Goal: Information Seeking & Learning: Learn about a topic

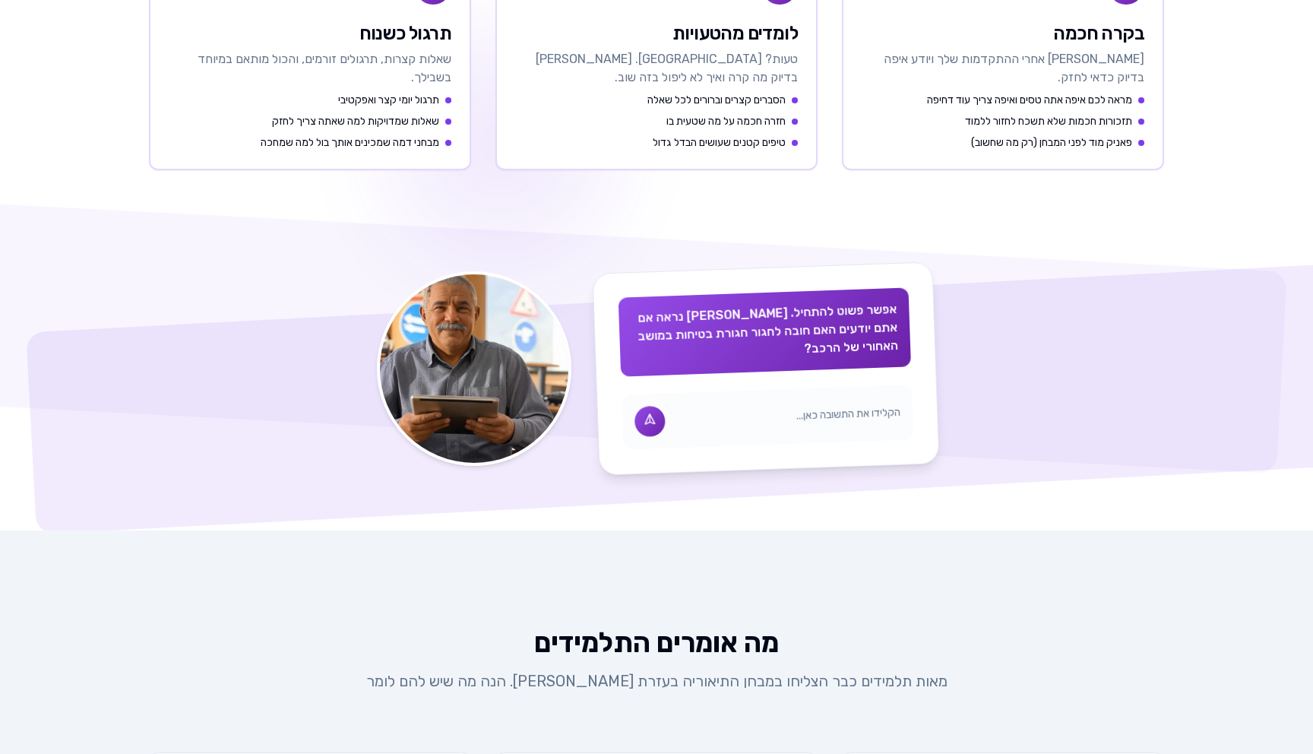
scroll to position [850, 0]
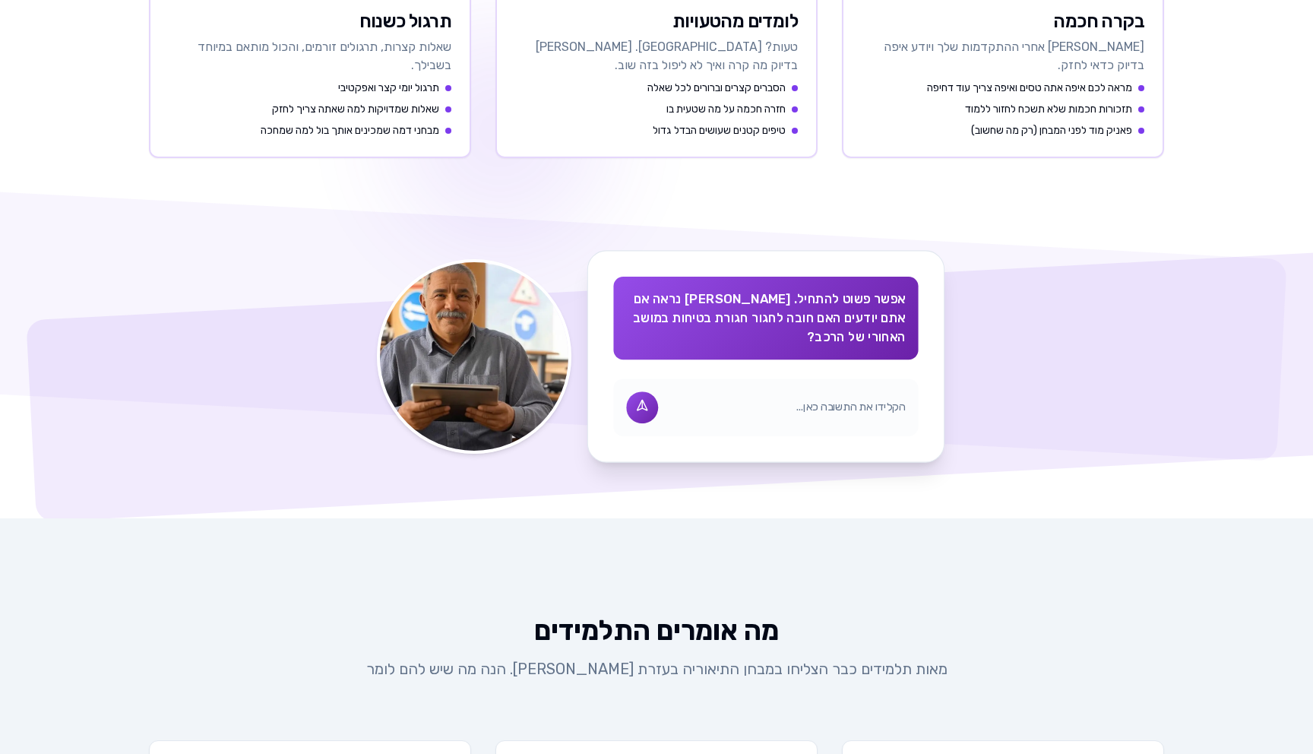
click at [721, 400] on input "text" at bounding box center [787, 408] width 238 height 16
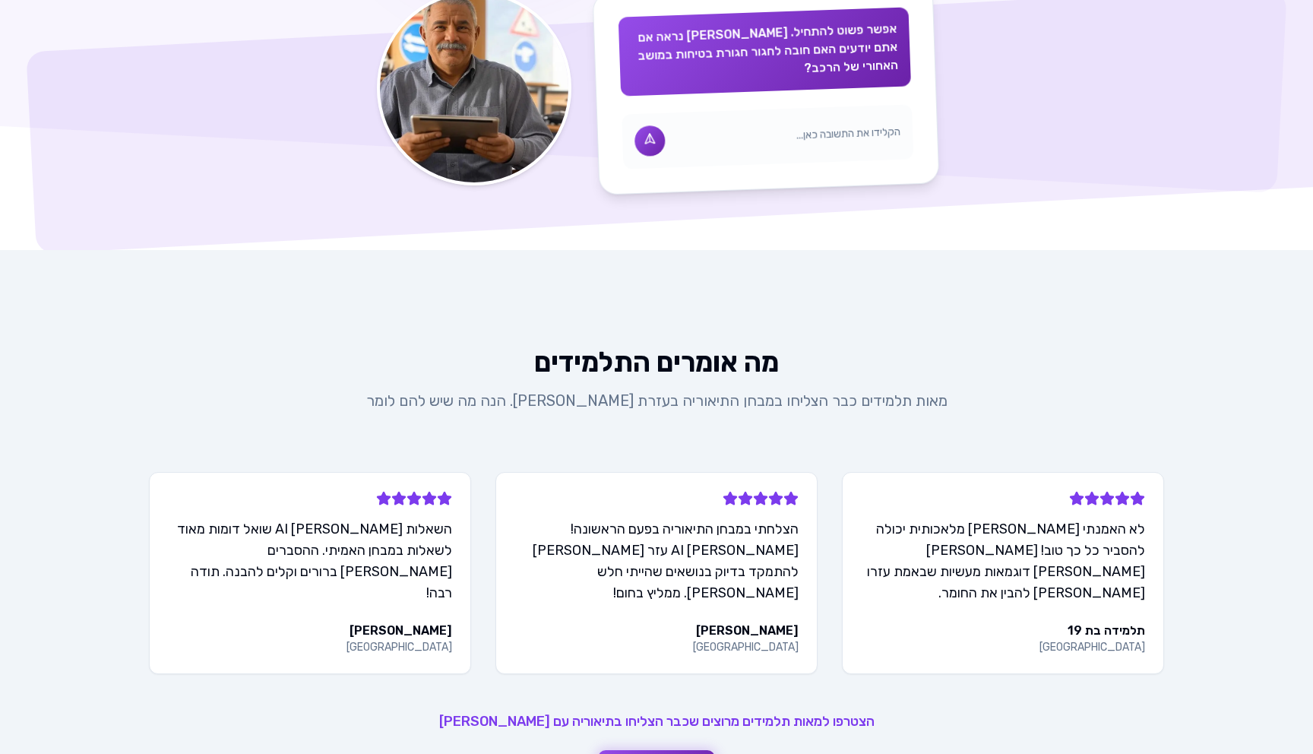
scroll to position [1491, 0]
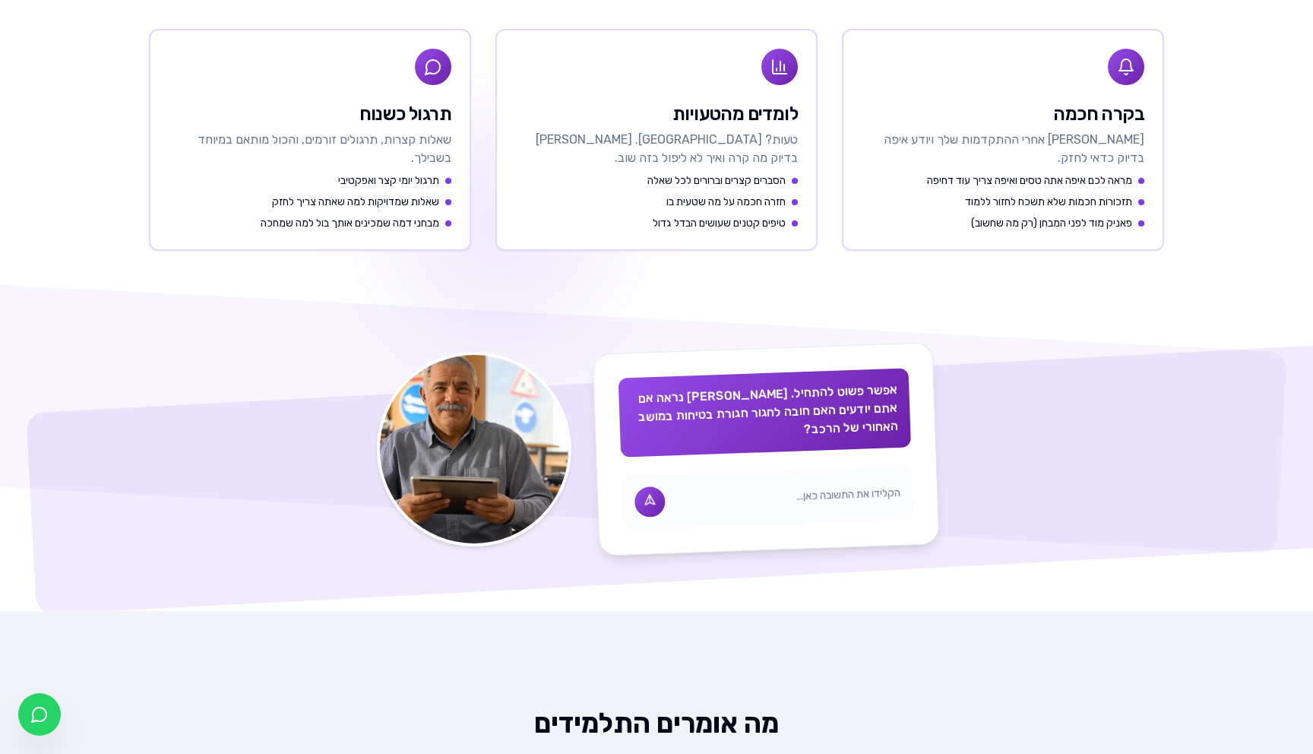
scroll to position [871, 0]
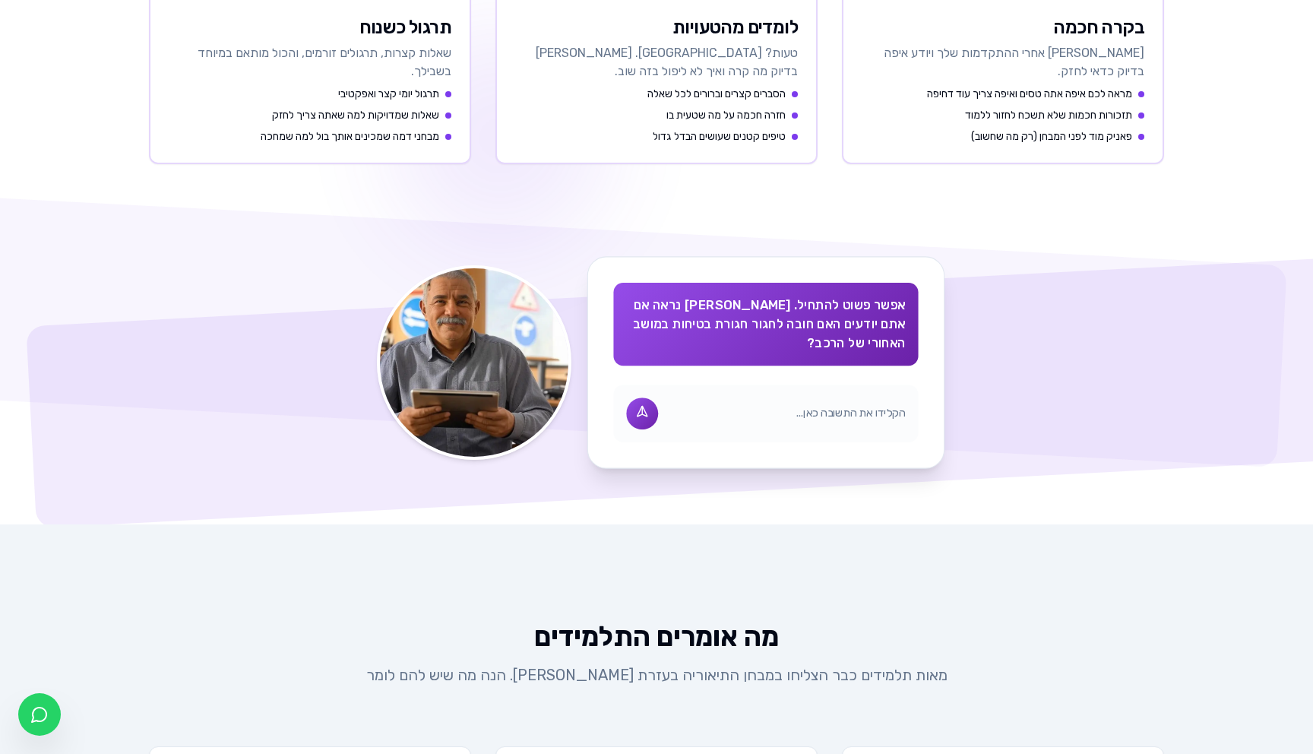
click at [803, 406] on input "text" at bounding box center [787, 414] width 238 height 16
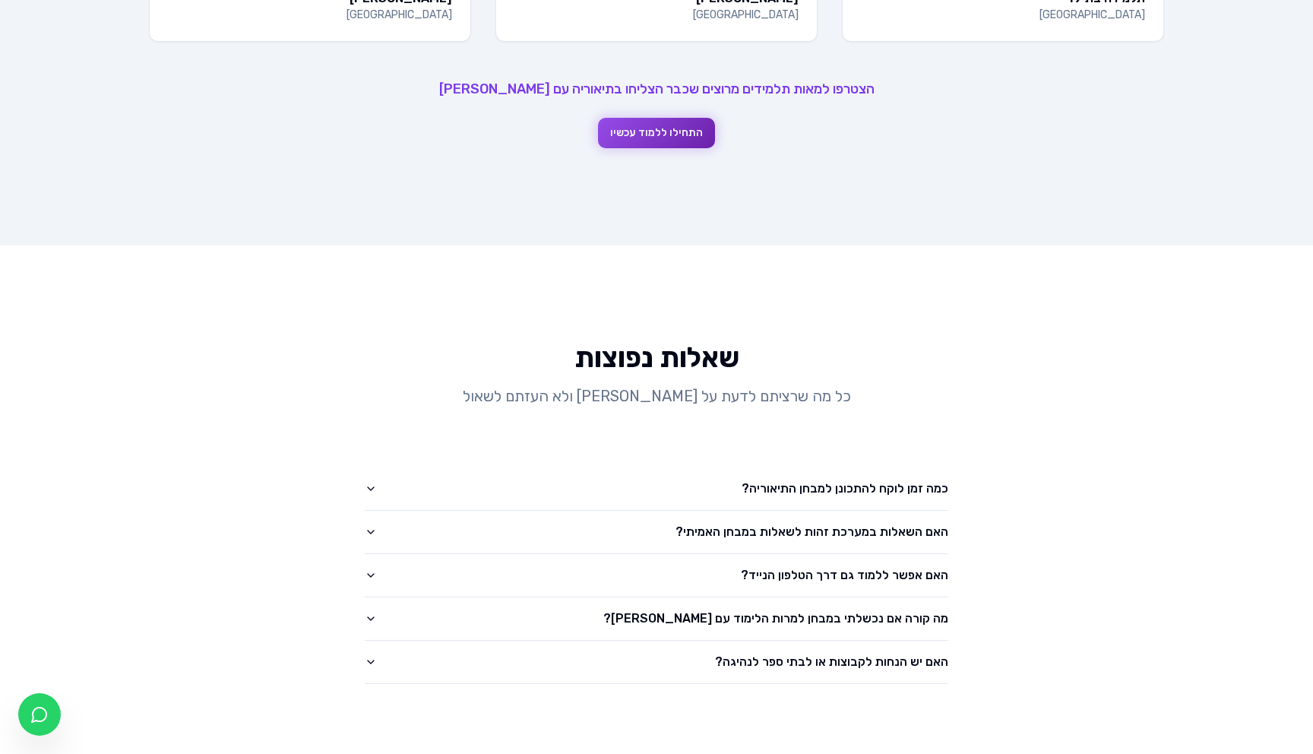
scroll to position [1939, 0]
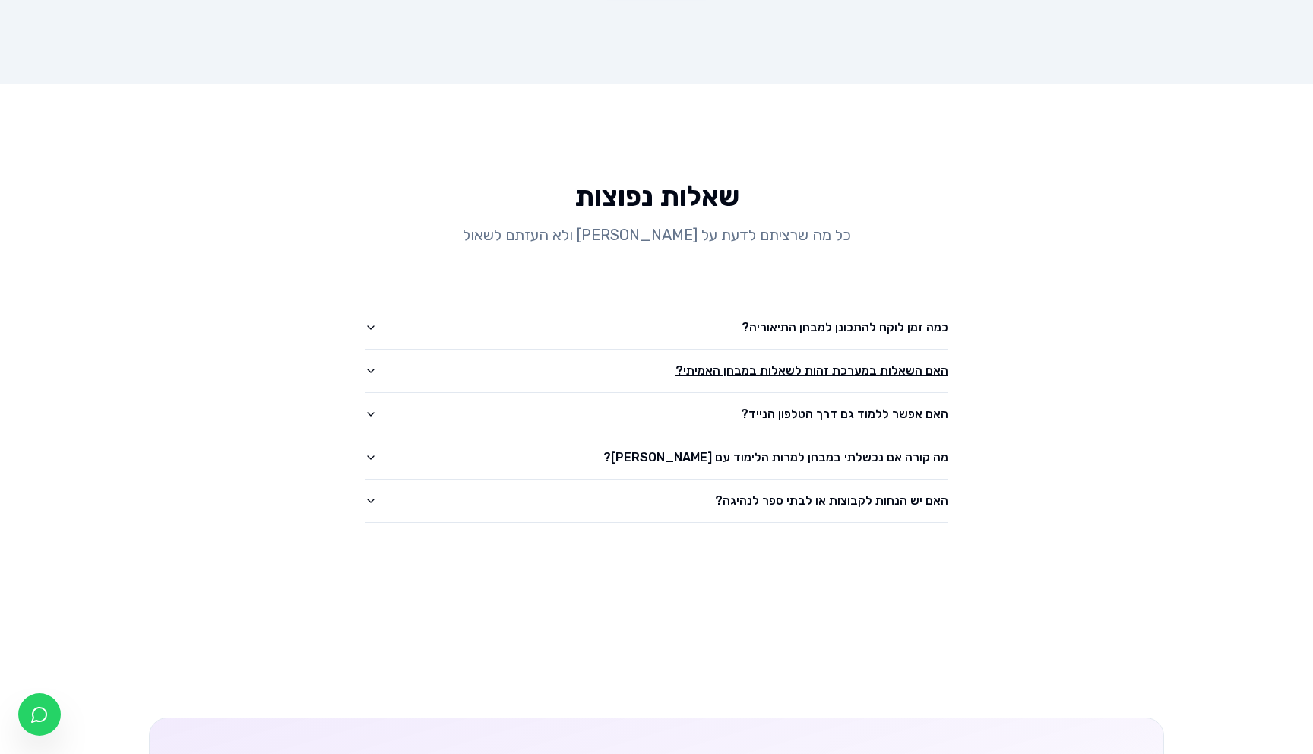
click at [845, 350] on button "האם השאלות במערכת זהות לשאלות במבחן האמיתי?" at bounding box center [657, 371] width 584 height 43
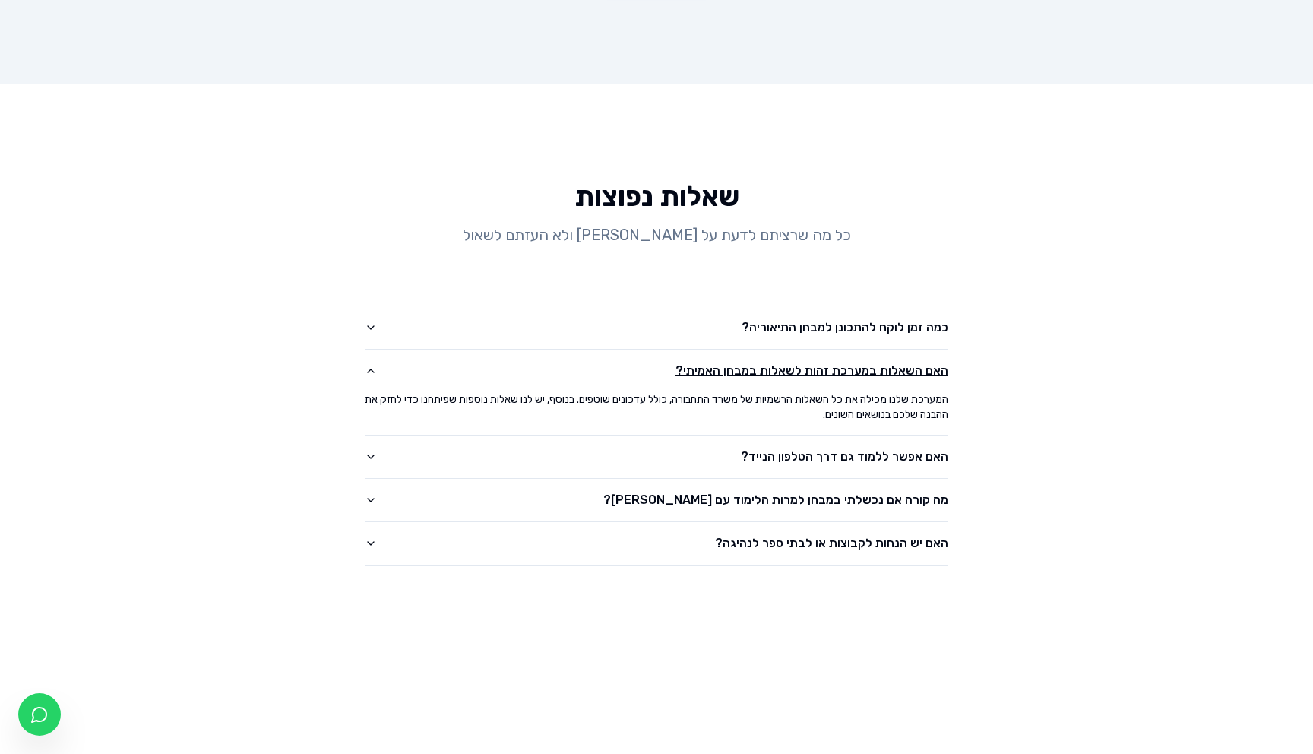
click at [845, 350] on button "האם השאלות במערכת זהות לשאלות במבחן האמיתי?" at bounding box center [657, 371] width 584 height 43
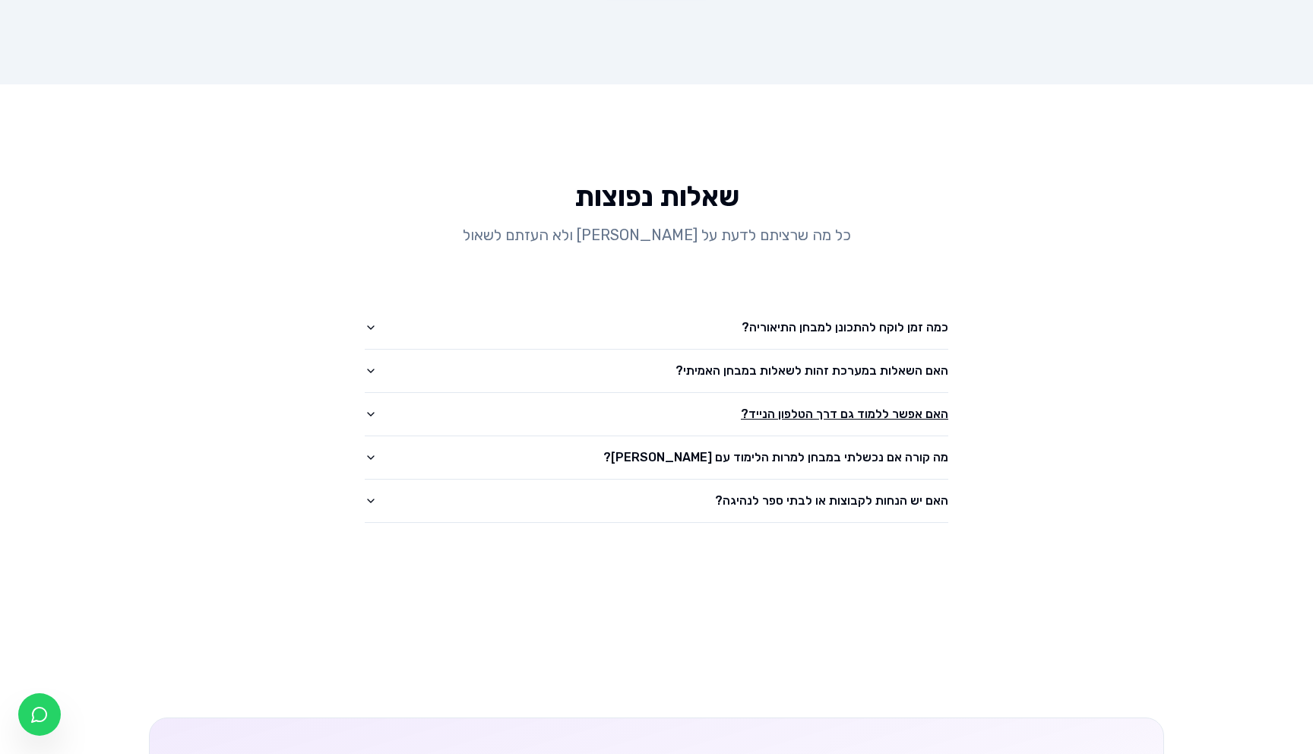
click at [834, 393] on button "האם אפשר ללמוד גם דרך הטלפון הנייד?" at bounding box center [657, 414] width 584 height 43
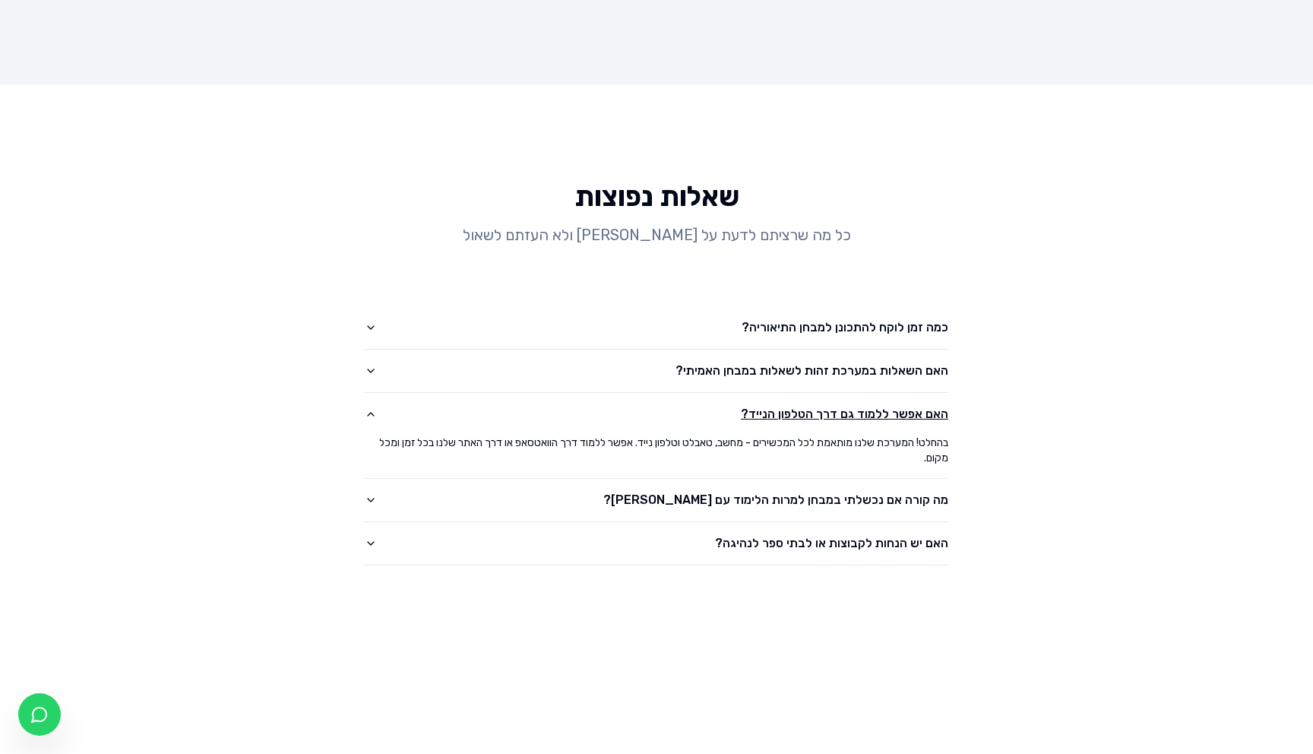
click at [834, 393] on button "האם אפשר ללמוד גם דרך הטלפון הנייד?" at bounding box center [657, 414] width 584 height 43
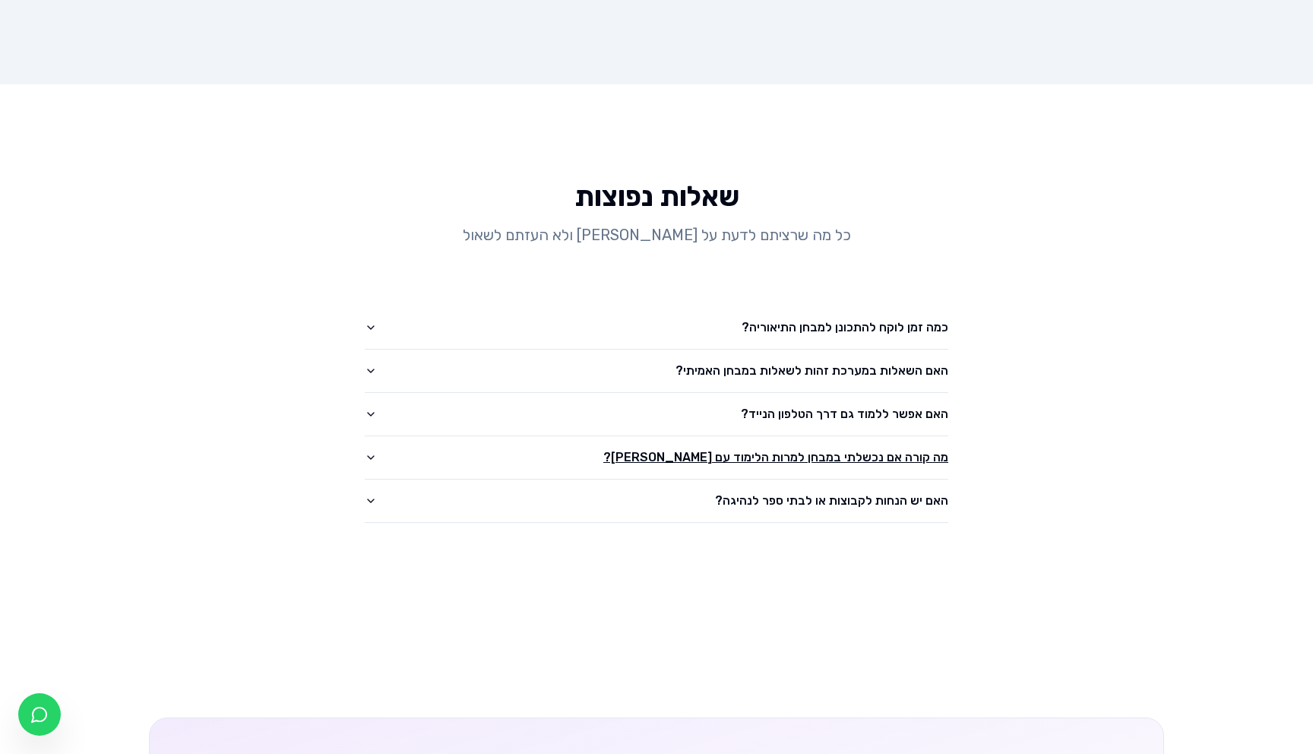
click at [825, 436] on button "מה קורה אם נכשלתי במבחן למרות הלימוד עם מנחם?" at bounding box center [657, 457] width 584 height 43
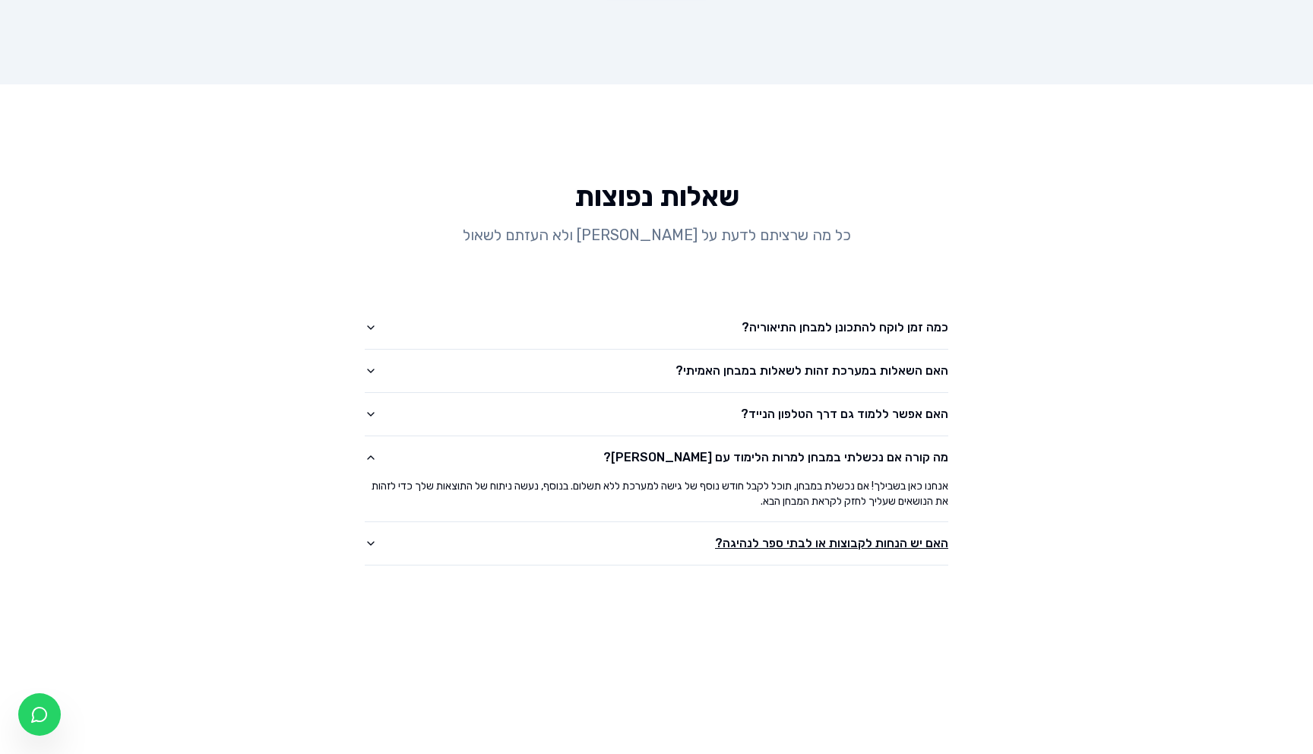
click at [825, 522] on button "האם יש הנחות לקבוצות או לבתי ספר לנהיגה?" at bounding box center [657, 543] width 584 height 43
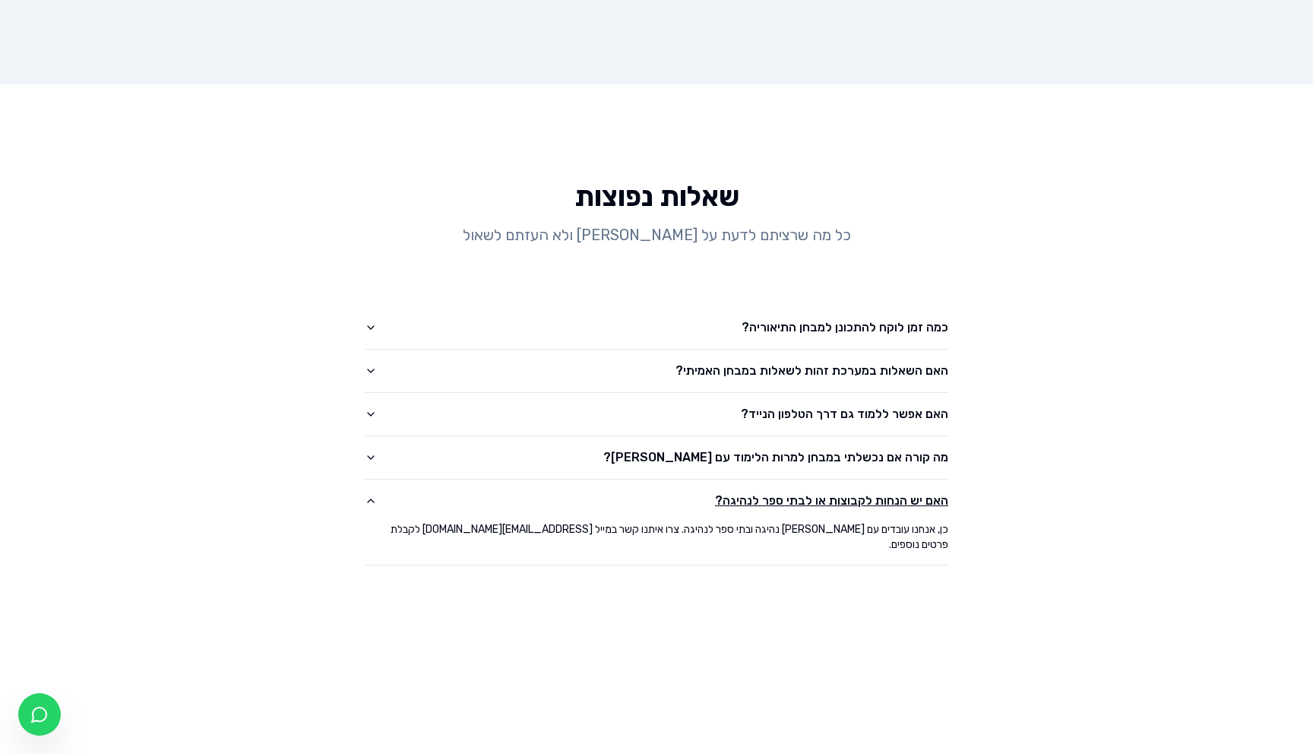
click at [852, 480] on button "האם יש הנחות לקבוצות או לבתי ספר לנהיגה?" at bounding box center [657, 501] width 584 height 43
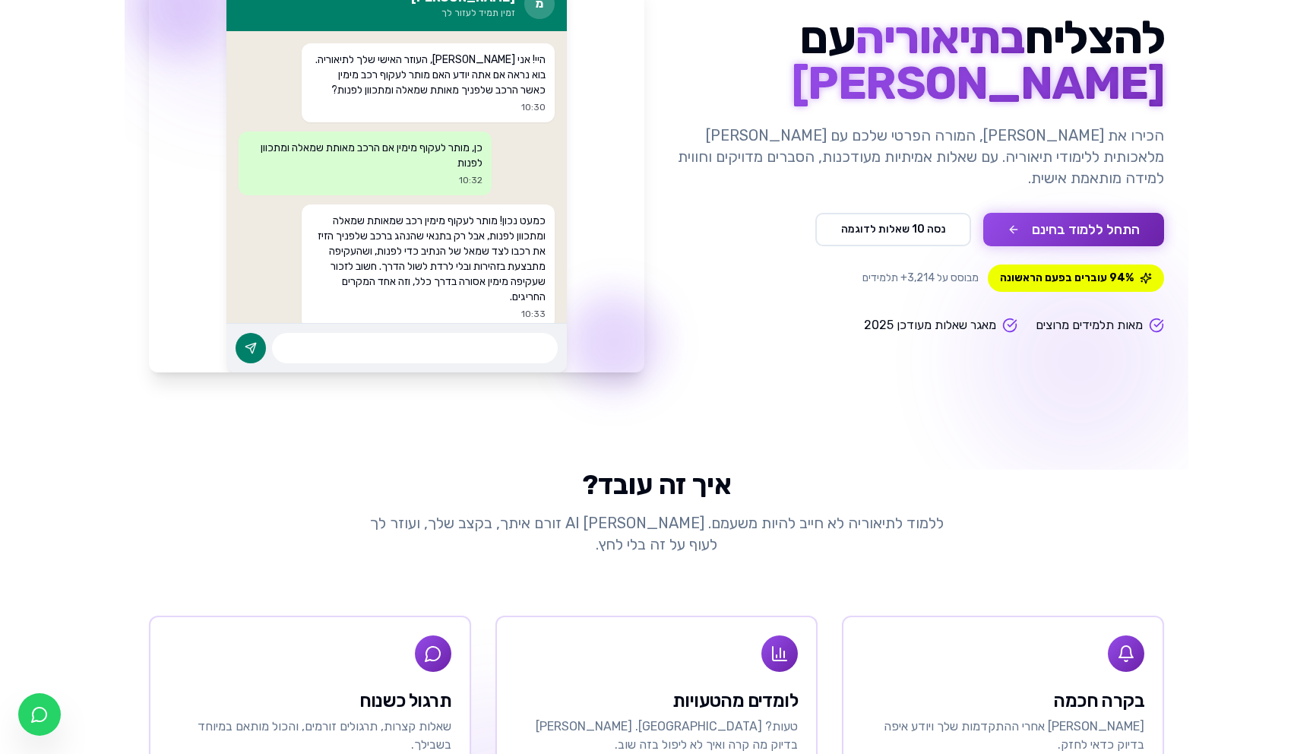
scroll to position [321, 0]
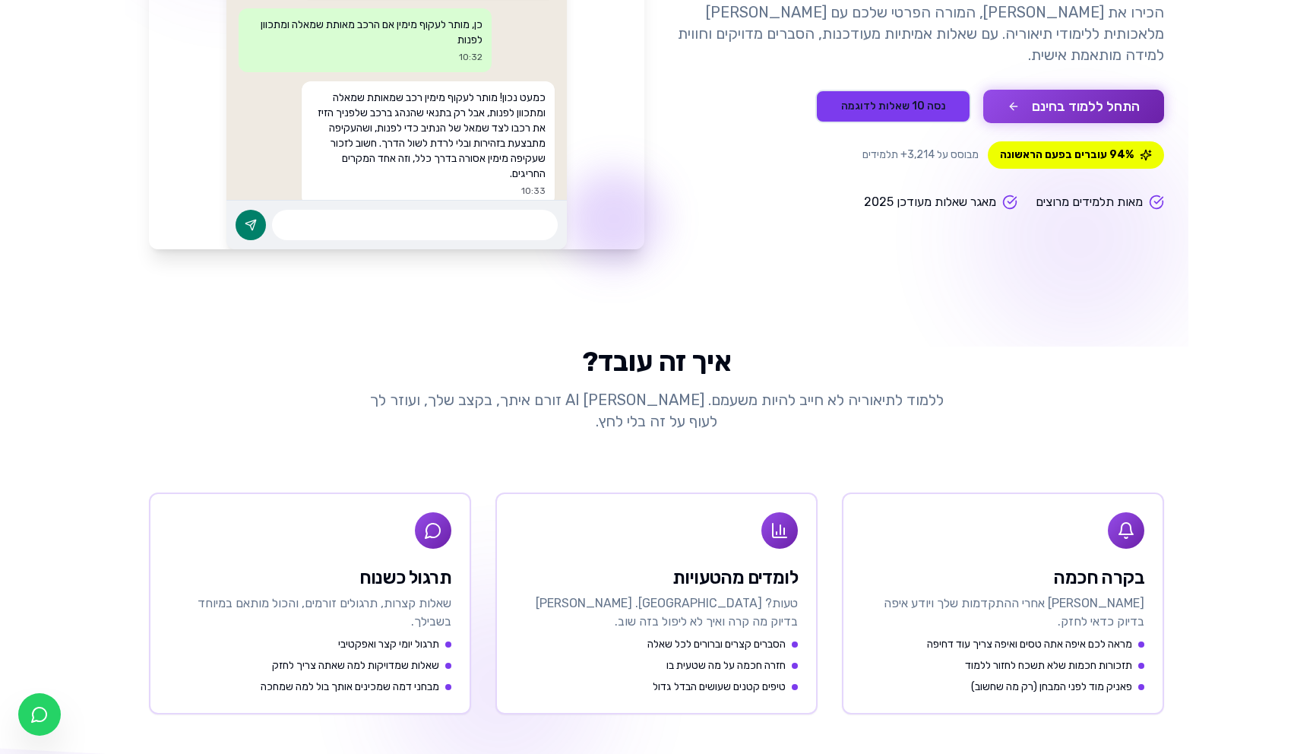
click at [926, 103] on button "נסה 10 שאלות לדוגמה" at bounding box center [893, 106] width 156 height 33
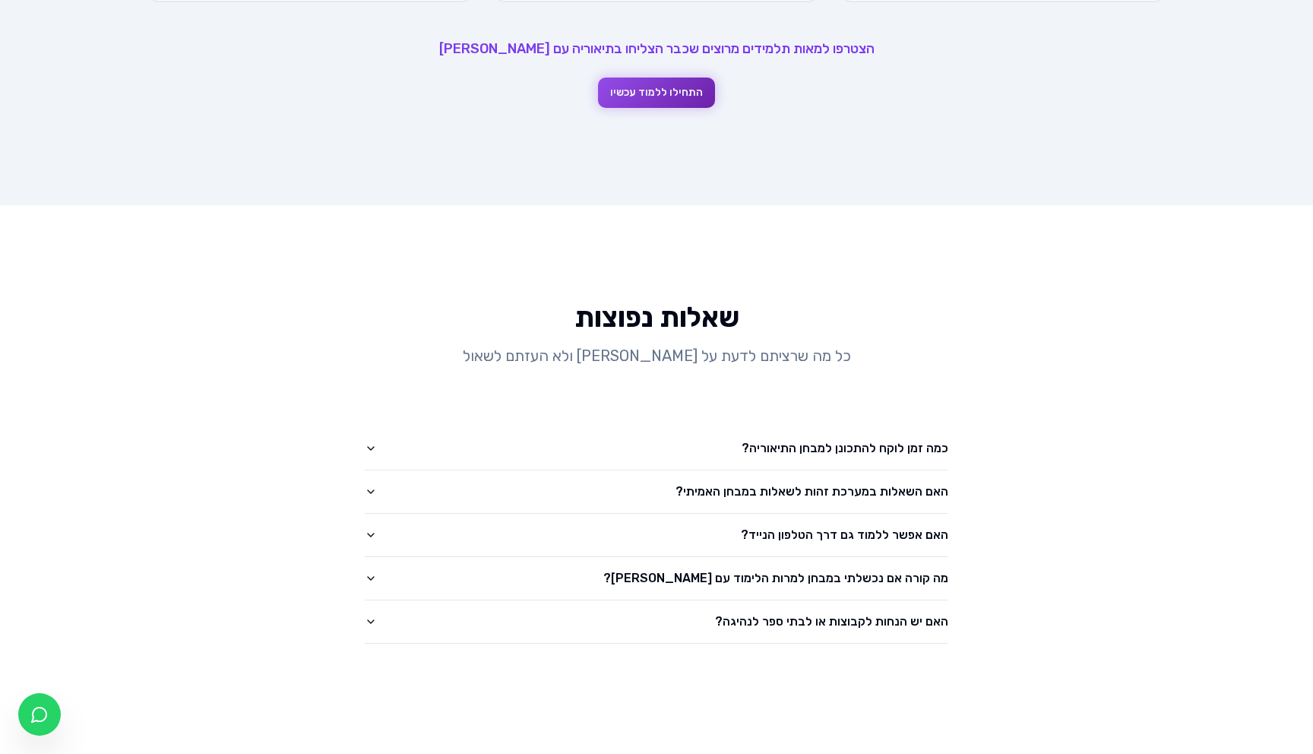
scroll to position [2551, 0]
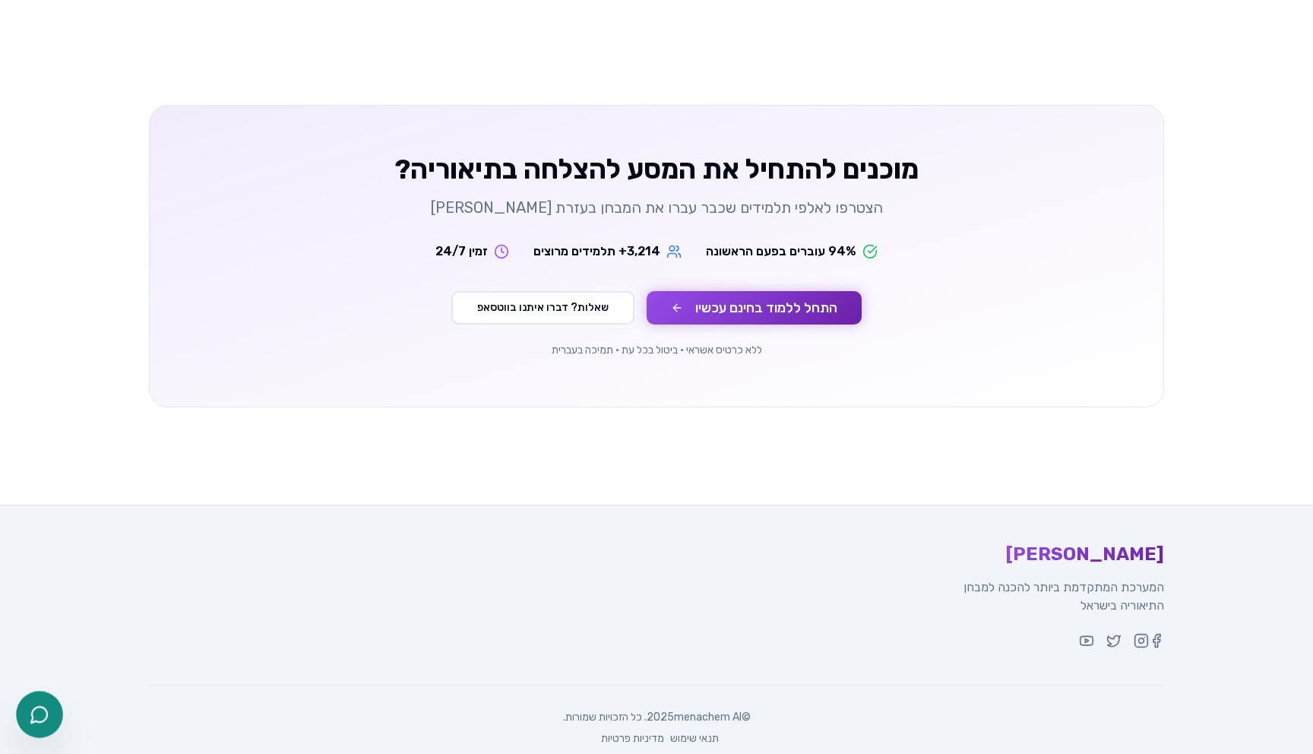
click at [43, 695] on link "צ'אט בוואטסאפ" at bounding box center [39, 714] width 47 height 47
